Goal: Find contact information: Find contact information

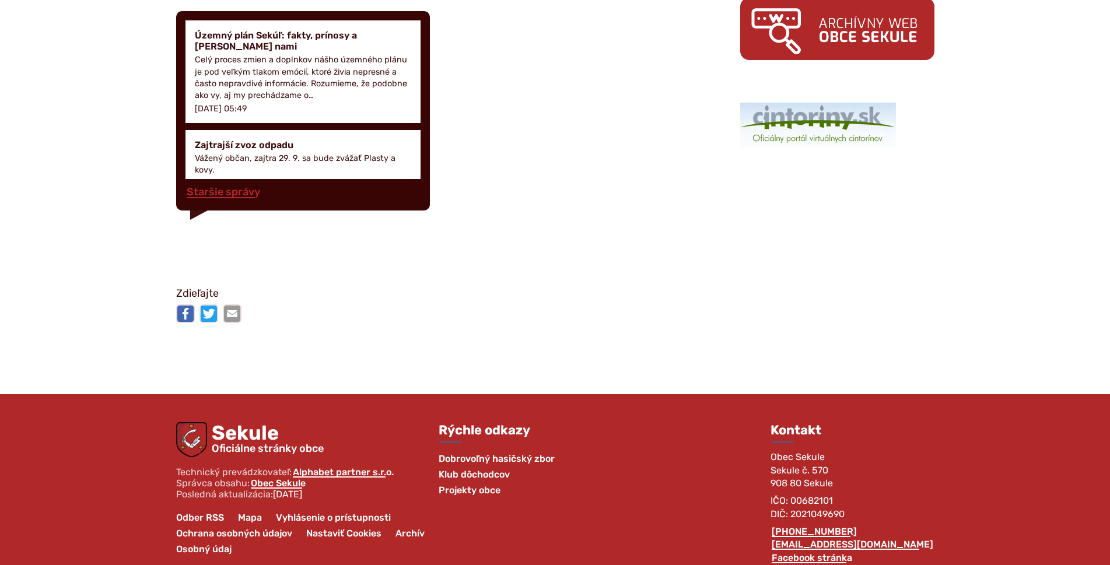
scroll to position [1817, 0]
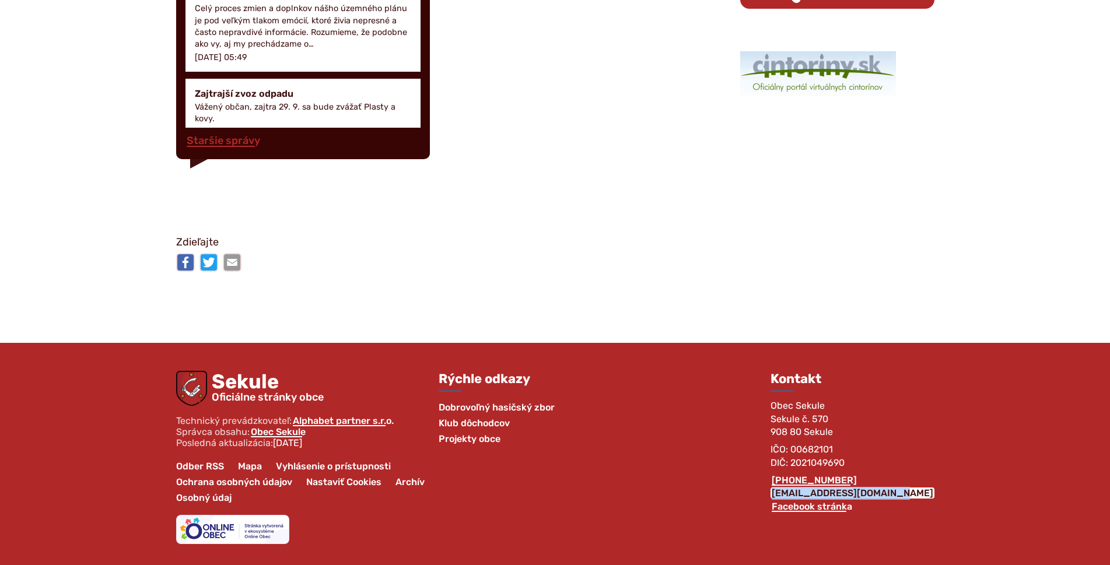
drag, startPoint x: 795, startPoint y: 493, endPoint x: 932, endPoint y: 491, distance: 136.5
click at [932, 491] on div "Rýchle odkazy Dobrovoľný hasičský zbor Klub dôchodcov Projekty obce Kontakt Obe…" at bounding box center [686, 468] width 496 height 194
copy link "[EMAIL_ADDRESS][DOMAIN_NAME]"
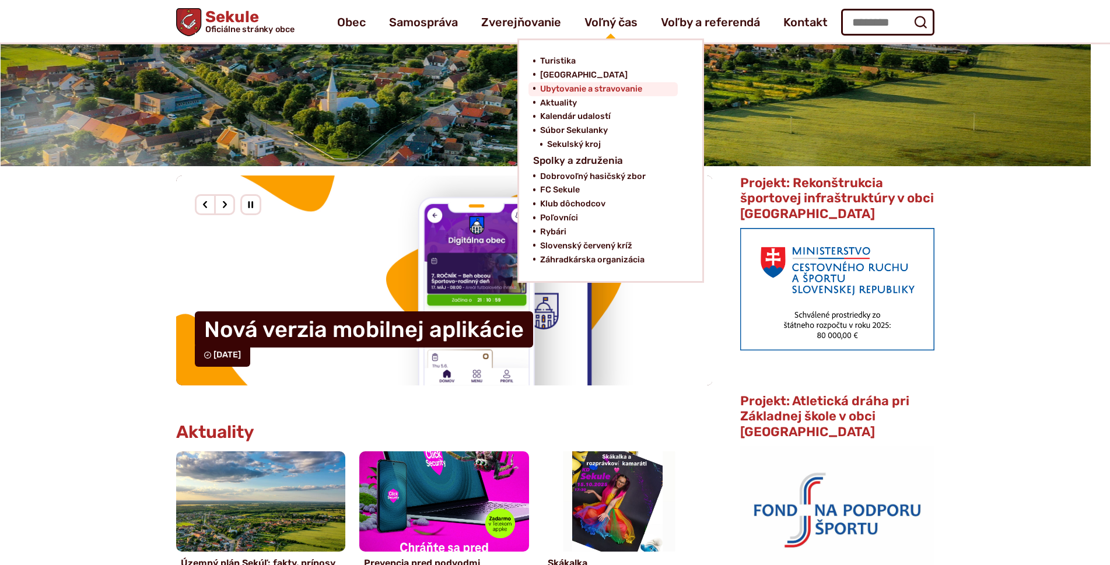
scroll to position [175, 0]
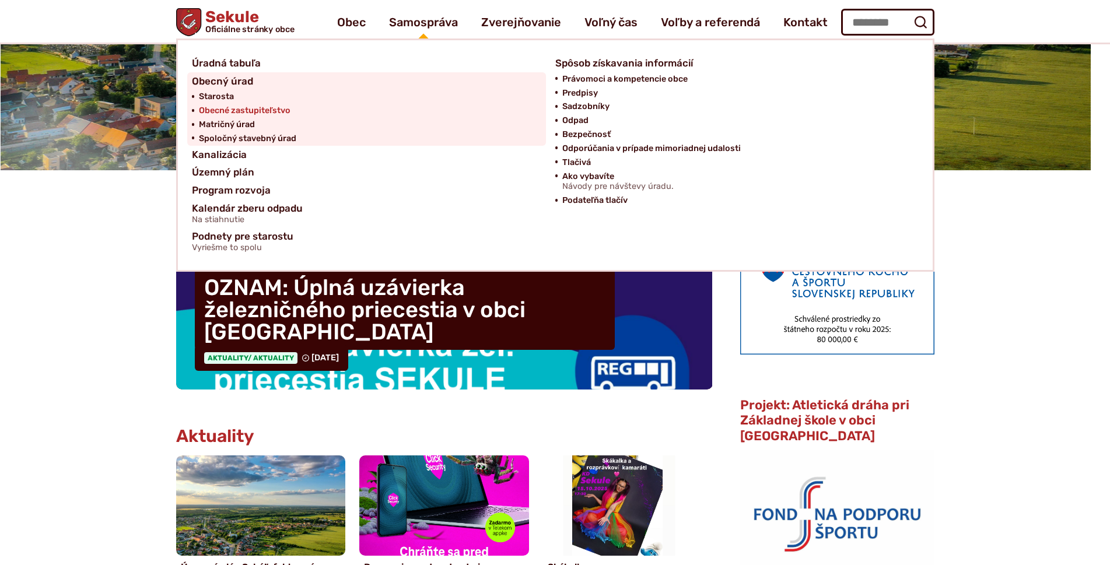
click at [215, 108] on span "Obecné zastupiteľstvo" at bounding box center [245, 111] width 92 height 14
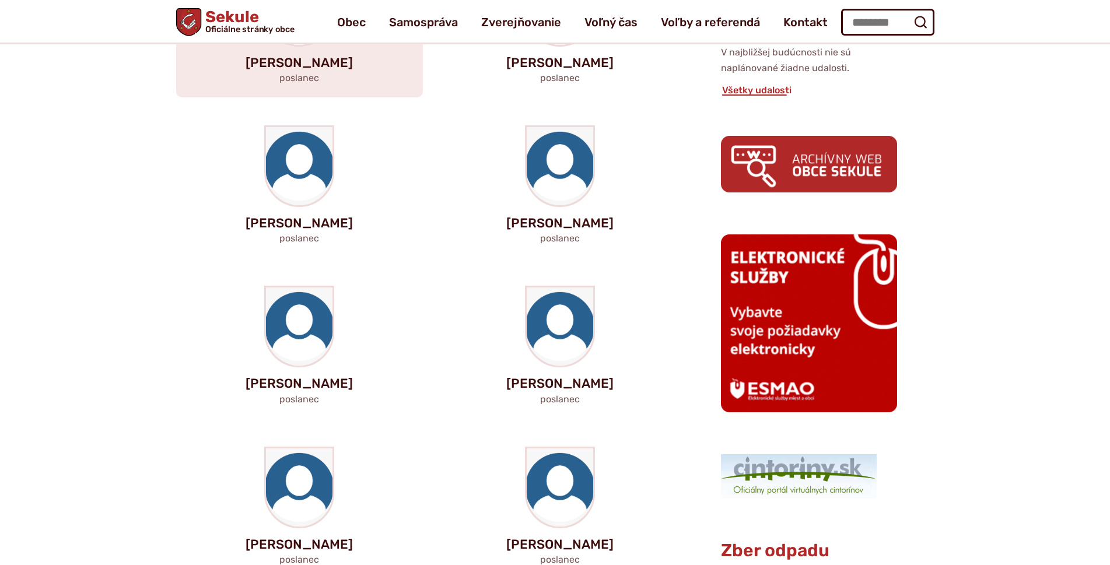
scroll to position [466, 0]
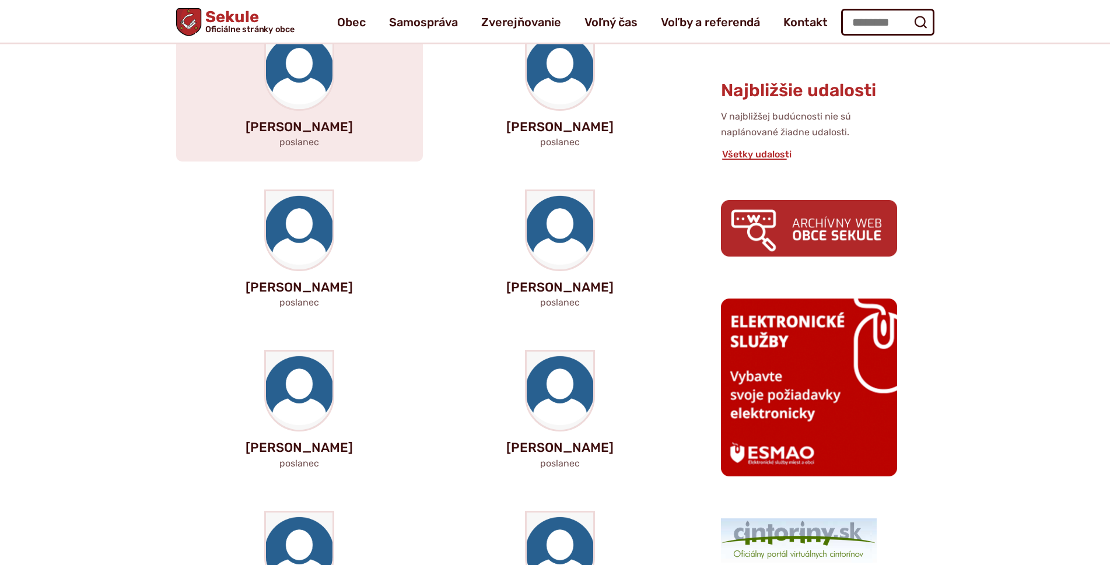
click at [298, 122] on p "Peter Bilický" at bounding box center [299, 127] width 209 height 14
click at [308, 79] on img at bounding box center [299, 70] width 66 height 78
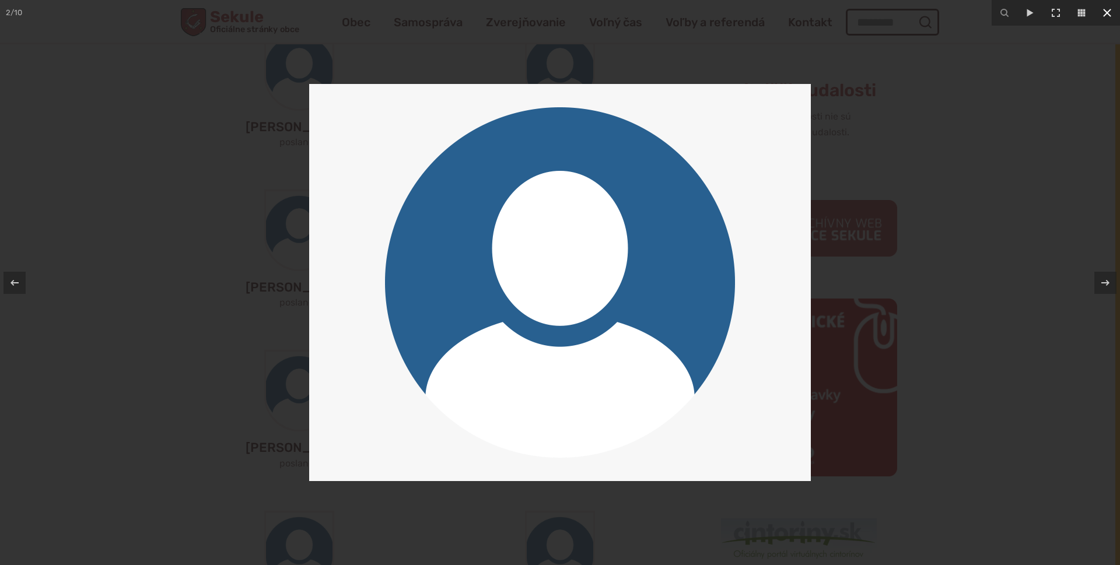
click at [1109, 17] on icon at bounding box center [1107, 13] width 14 height 14
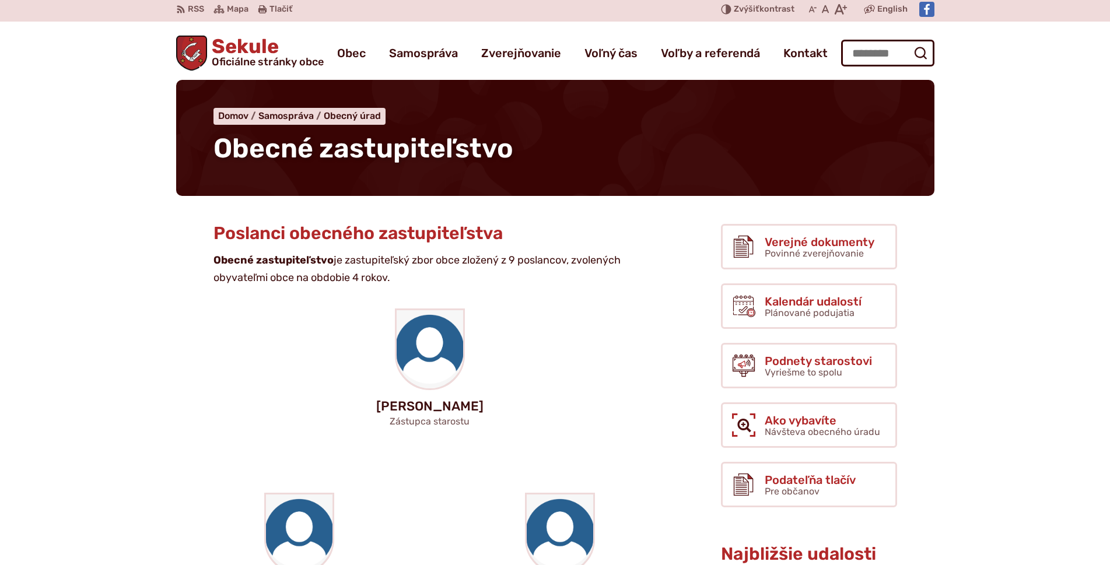
scroll to position [0, 0]
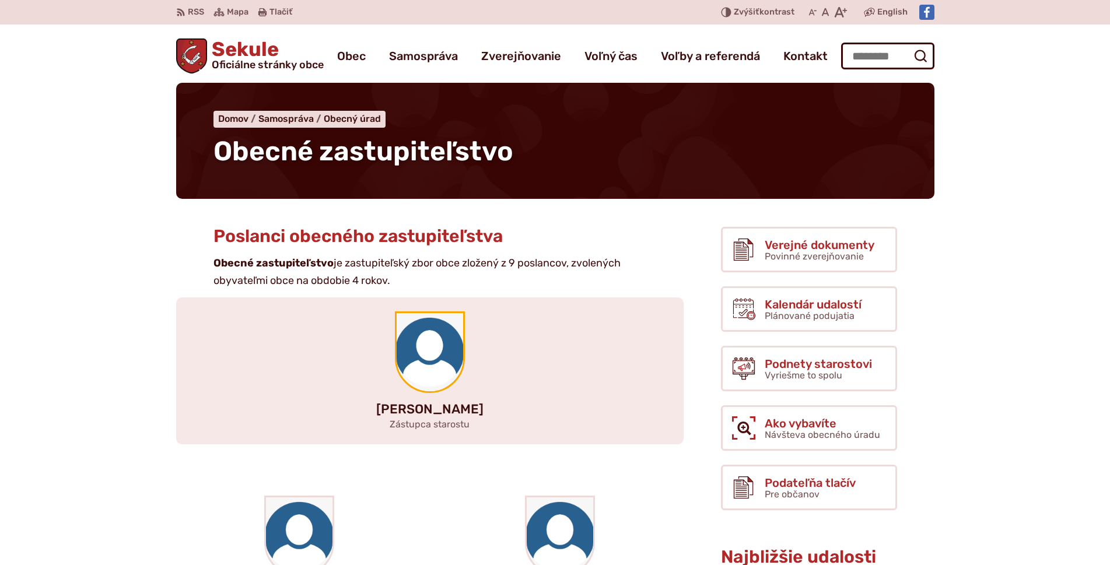
click at [427, 357] on img at bounding box center [429, 352] width 66 height 78
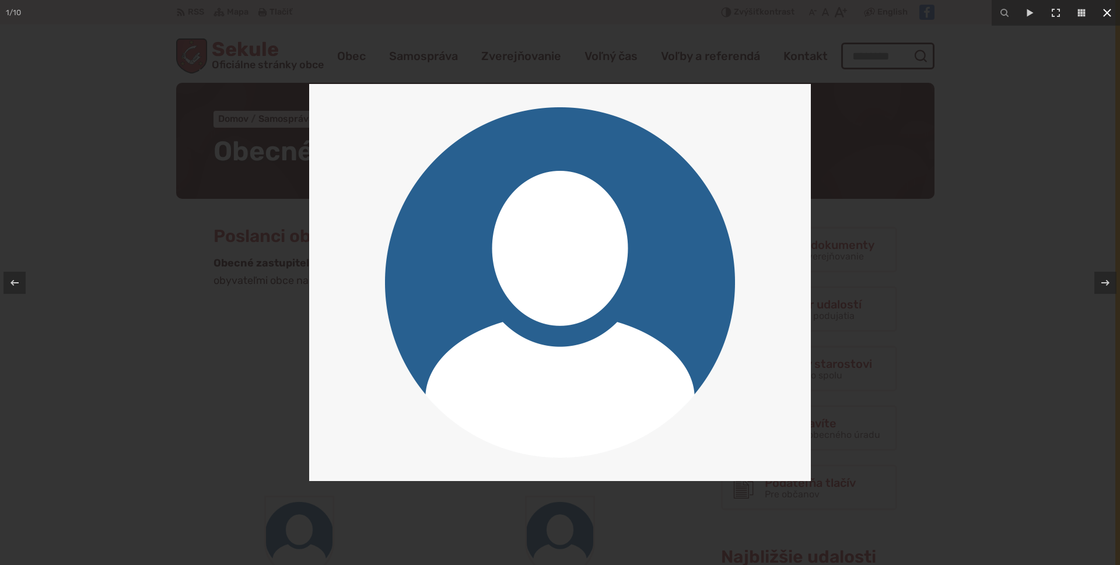
click at [1106, 8] on icon at bounding box center [1107, 13] width 14 height 14
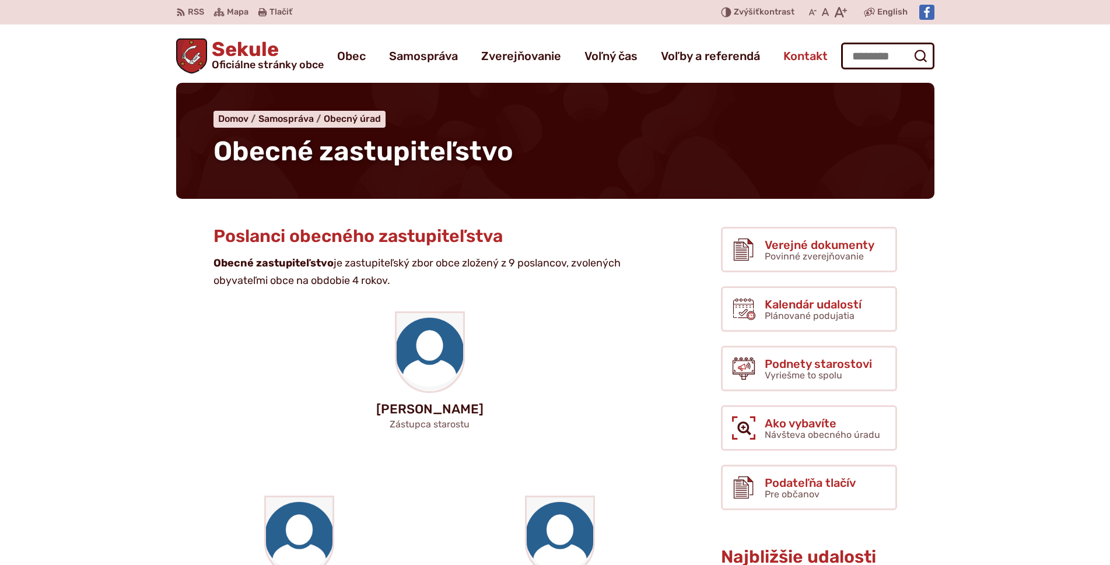
click at [788, 64] on span "Kontakt" at bounding box center [805, 56] width 44 height 33
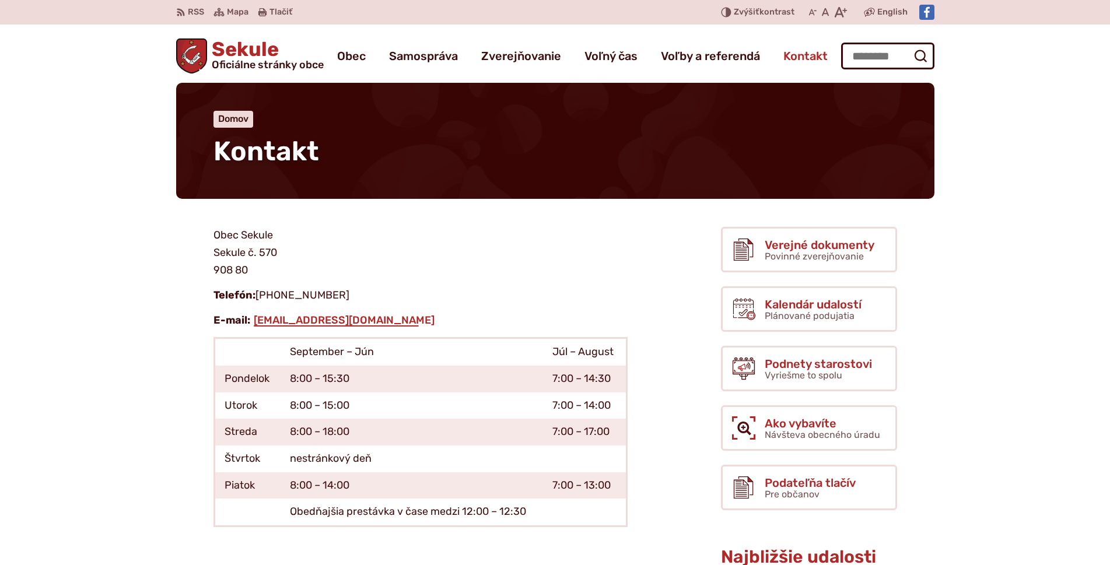
click at [784, 62] on span "Kontakt" at bounding box center [805, 56] width 44 height 33
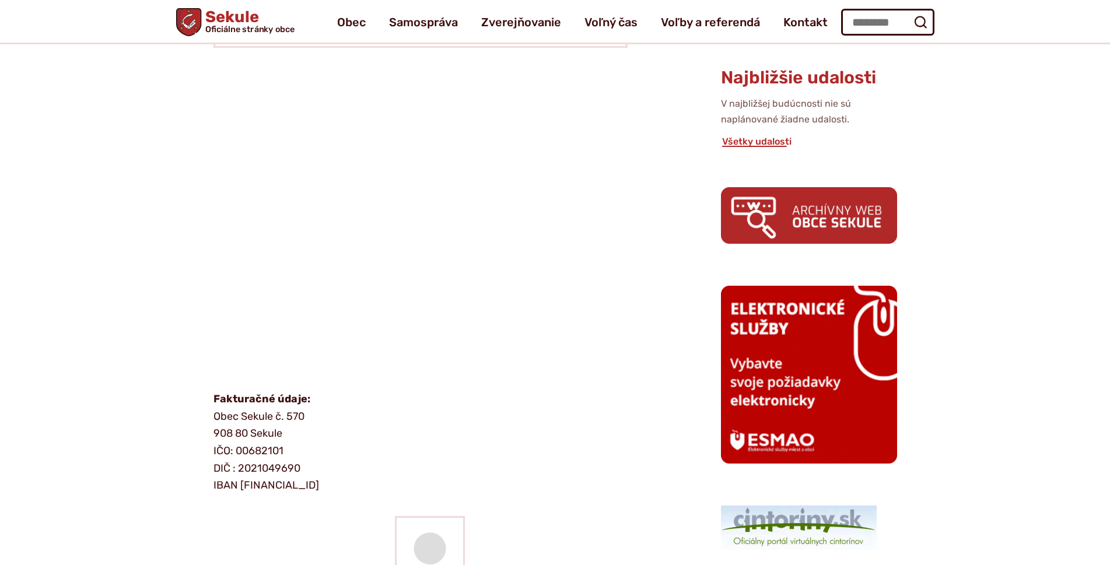
scroll to position [466, 0]
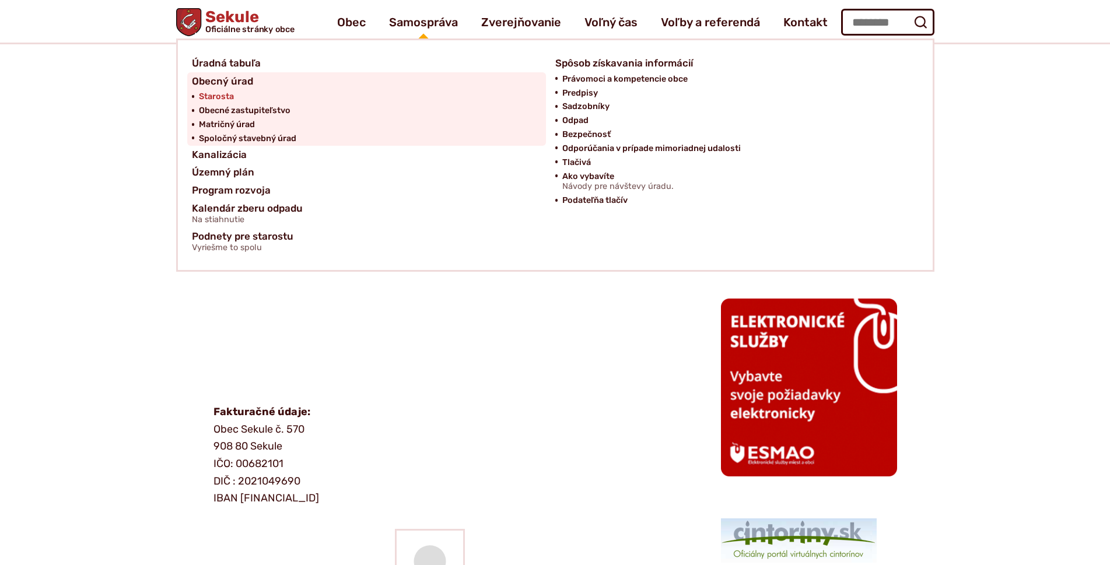
click at [223, 99] on span "Starosta" at bounding box center [216, 97] width 35 height 14
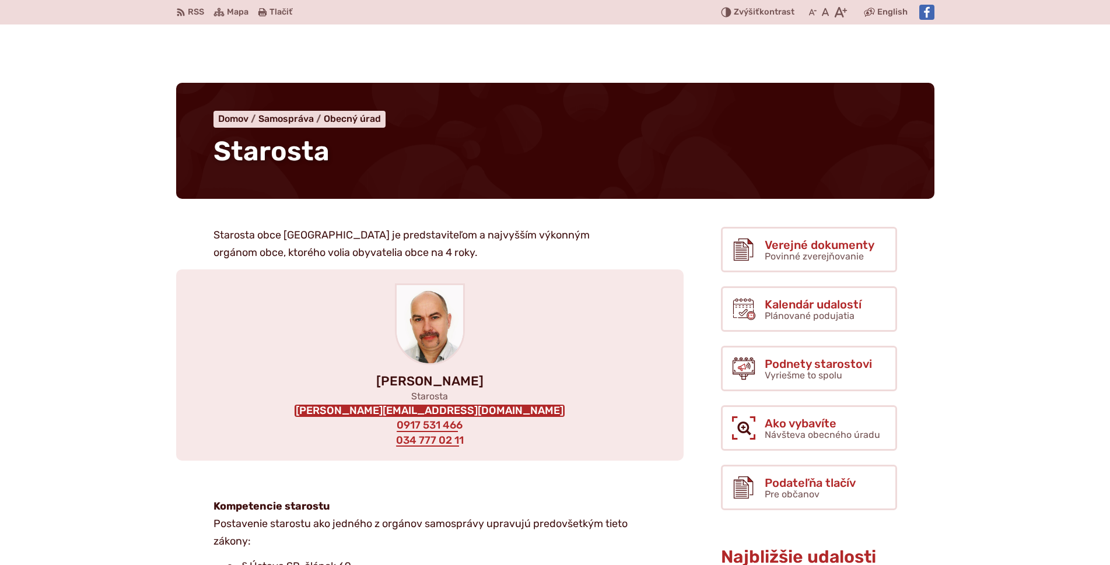
scroll to position [58, 0]
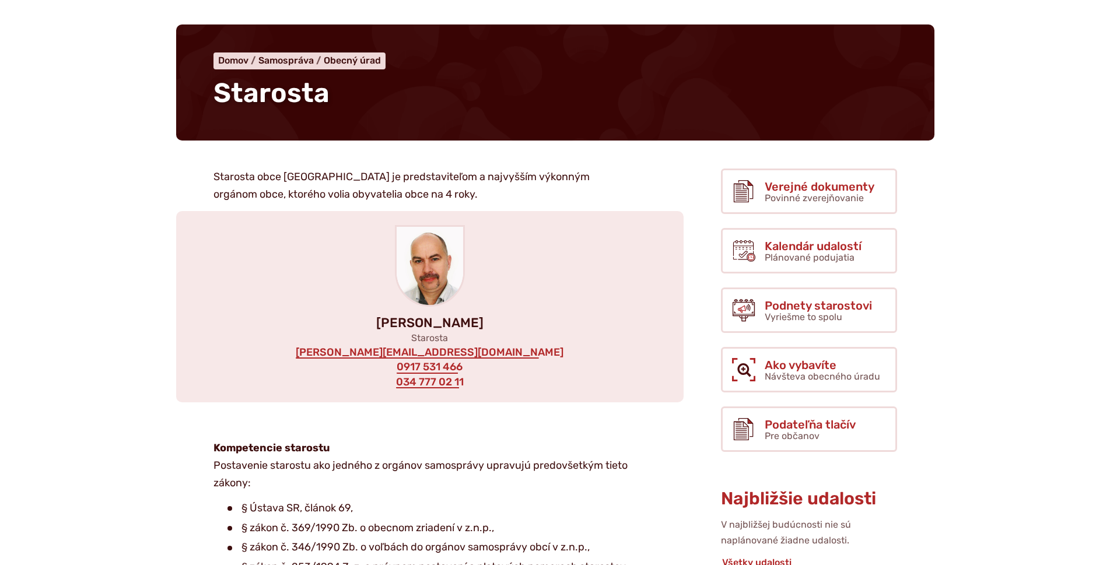
drag, startPoint x: 358, startPoint y: 350, endPoint x: 333, endPoint y: 348, distance: 25.2
click at [333, 348] on div "[PERSON_NAME] Starosta [EMAIL_ADDRESS][DOMAIN_NAME] 0917 531 466 034 777 02 11" at bounding box center [429, 306] width 507 height 191
click at [366, 351] on link "[PERSON_NAME][EMAIL_ADDRESS][DOMAIN_NAME]" at bounding box center [429, 352] width 270 height 13
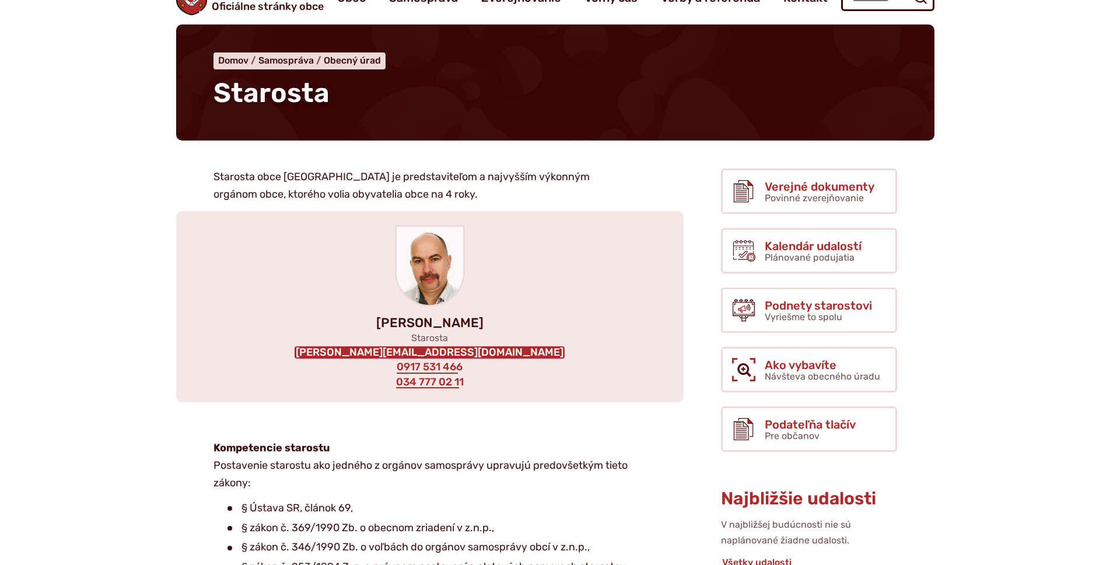
scroll to position [58, 0]
drag, startPoint x: 348, startPoint y: 352, endPoint x: 511, endPoint y: 352, distance: 163.8
click at [511, 352] on div "[PERSON_NAME] Starosta [EMAIL_ADDRESS][DOMAIN_NAME] 0917 531 466 034 777 02 11" at bounding box center [429, 306] width 507 height 191
copy link "[PERSON_NAME][EMAIL_ADDRESS][DOMAIN_NAME]"
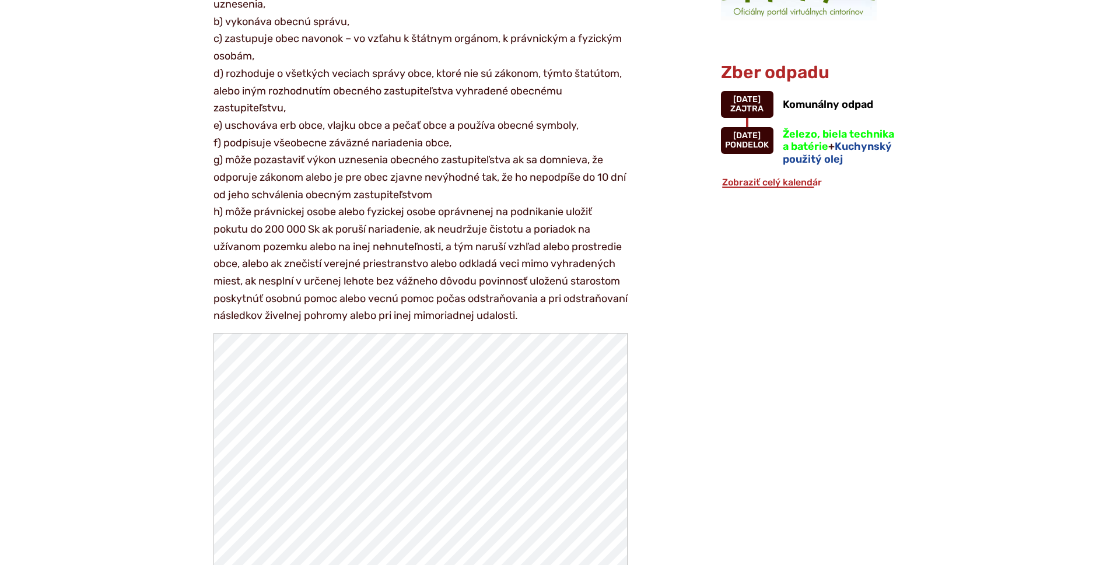
scroll to position [1050, 0]
